Goal: Use online tool/utility: Utilize a website feature to perform a specific function

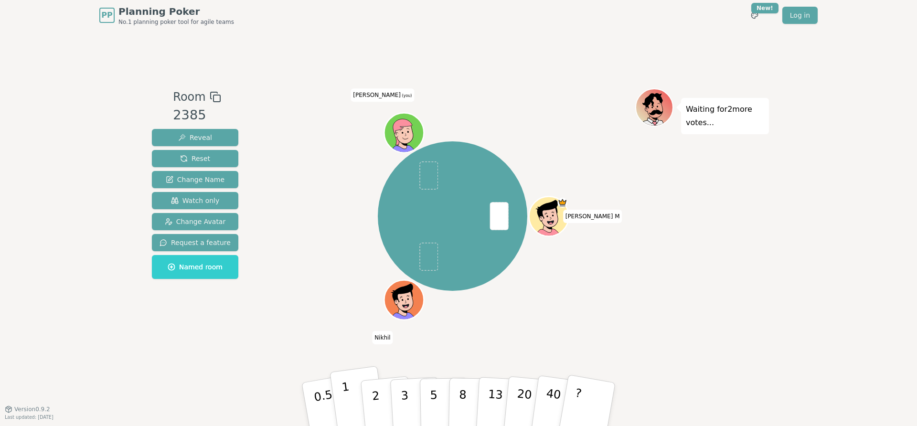
click at [349, 394] on button "1" at bounding box center [357, 404] width 57 height 77
click at [352, 387] on button "1" at bounding box center [357, 404] width 57 height 77
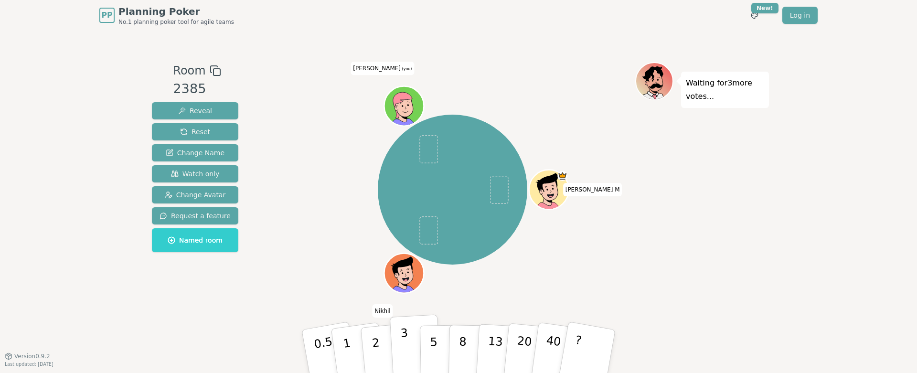
click at [405, 333] on p "3" at bounding box center [405, 352] width 11 height 52
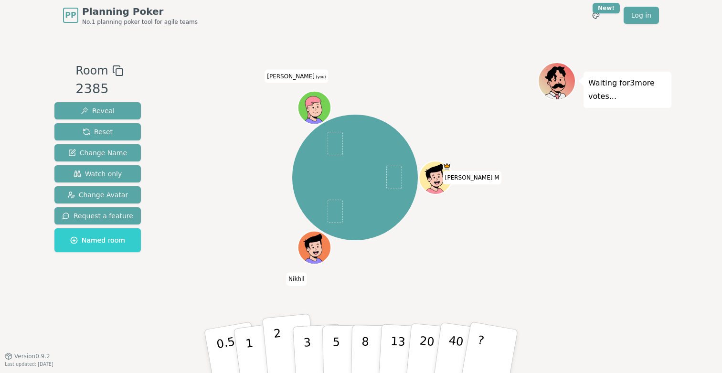
click at [279, 342] on p "2" at bounding box center [279, 353] width 12 height 52
click at [273, 349] on button "2" at bounding box center [289, 352] width 54 height 76
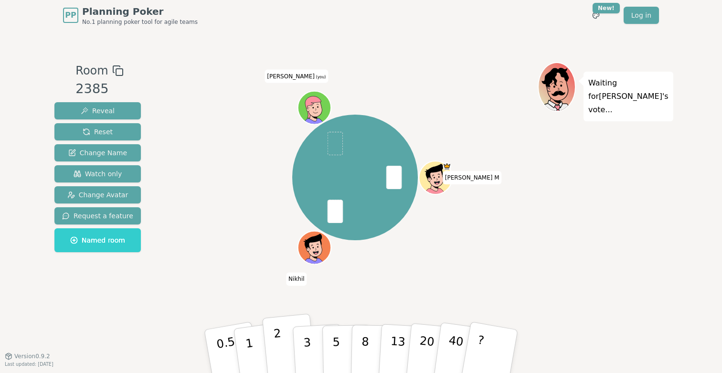
click at [269, 354] on button "2" at bounding box center [289, 352] width 54 height 76
